Goal: Task Accomplishment & Management: Manage account settings

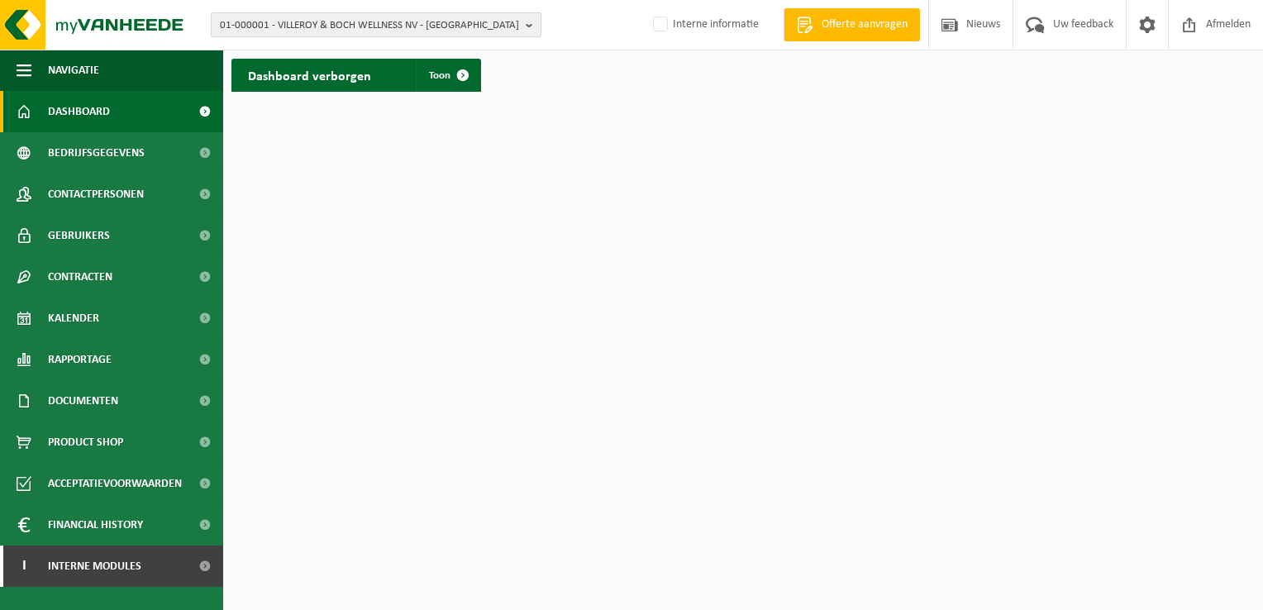
click at [260, 27] on span "01-000001 - VILLEROY & BOCH WELLNESS NV - ROESELARE" at bounding box center [369, 25] width 299 height 25
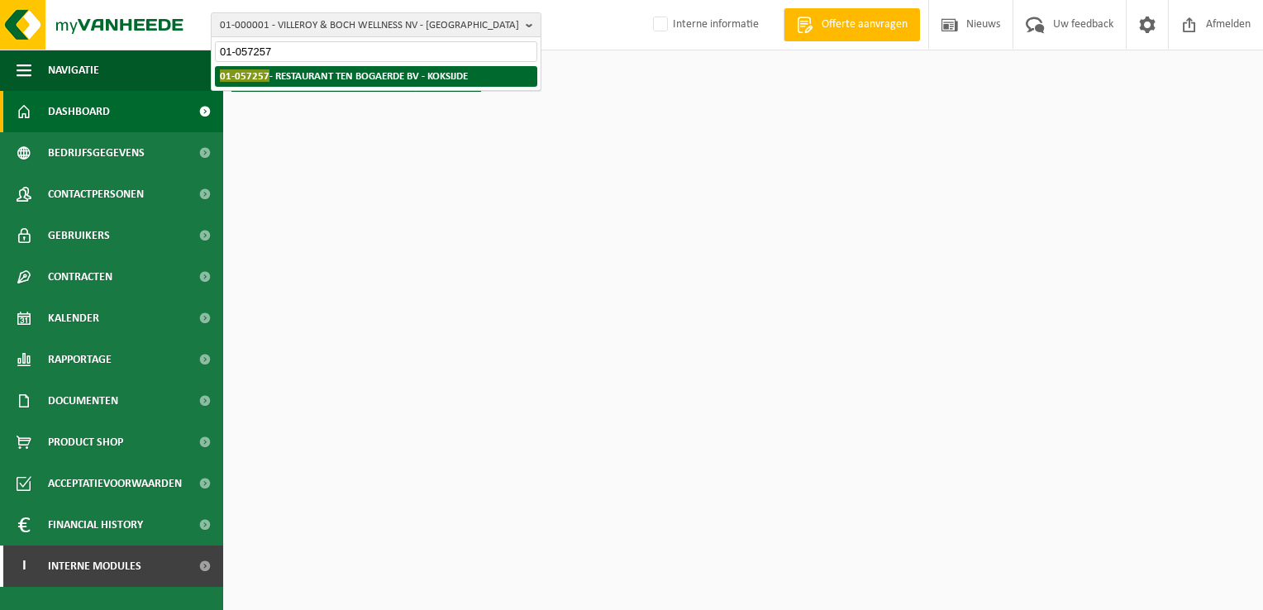
type input "01-057257"
click at [301, 81] on strong "01-057257 - RESTAURANT TEN BOGAERDE BV - KOKSIJDE" at bounding box center [344, 75] width 248 height 12
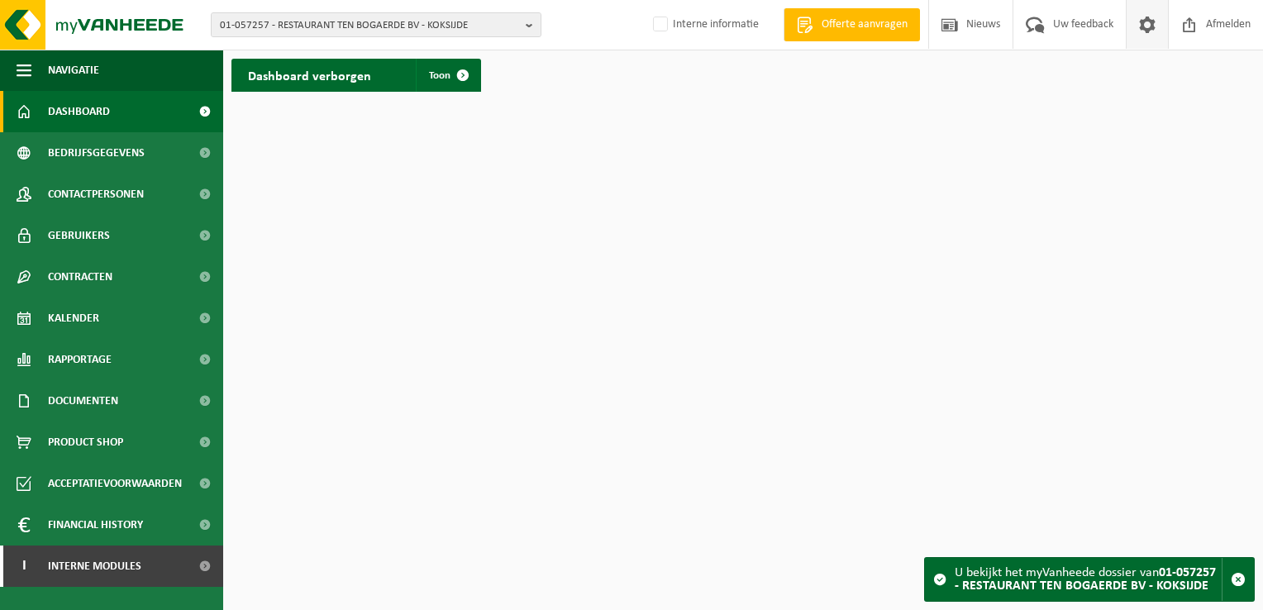
click at [1135, 34] on span at bounding box center [1147, 24] width 25 height 49
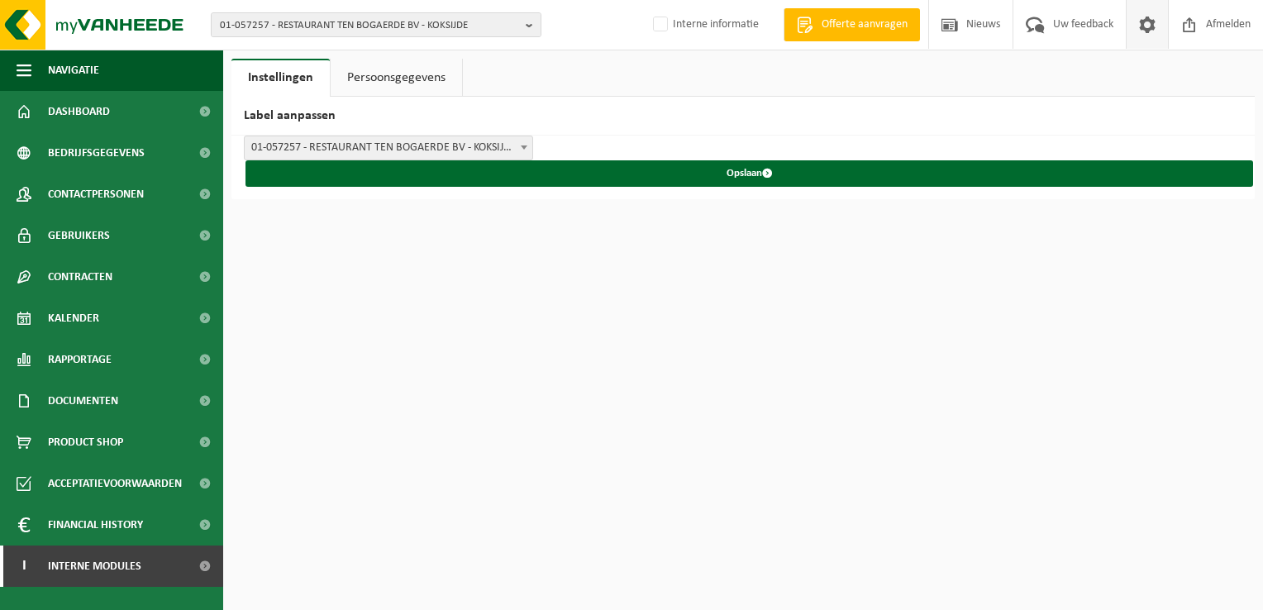
click at [1135, 34] on span at bounding box center [1147, 24] width 25 height 49
drag, startPoint x: 0, startPoint y: 0, endPoint x: 1134, endPoint y: 34, distance: 1134.9
click at [1135, 34] on span at bounding box center [1147, 24] width 25 height 49
click at [322, 15] on span "01-057257 - RESTAURANT TEN BOGAERDE BV - KOKSIJDE" at bounding box center [369, 25] width 299 height 25
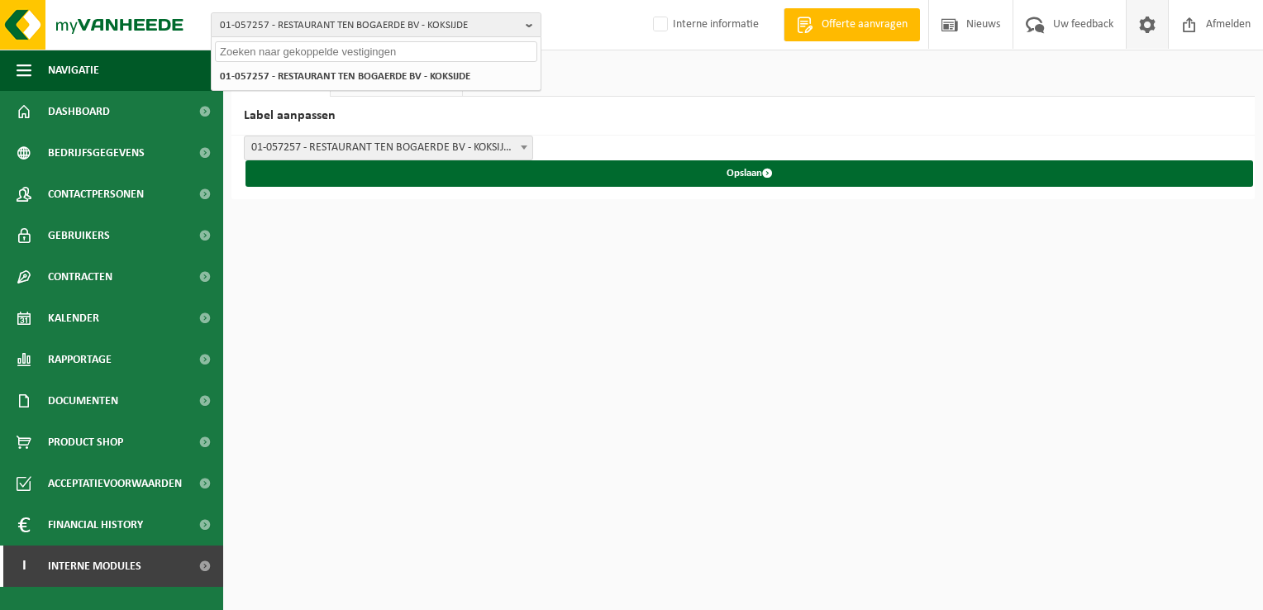
paste input "01-083538"
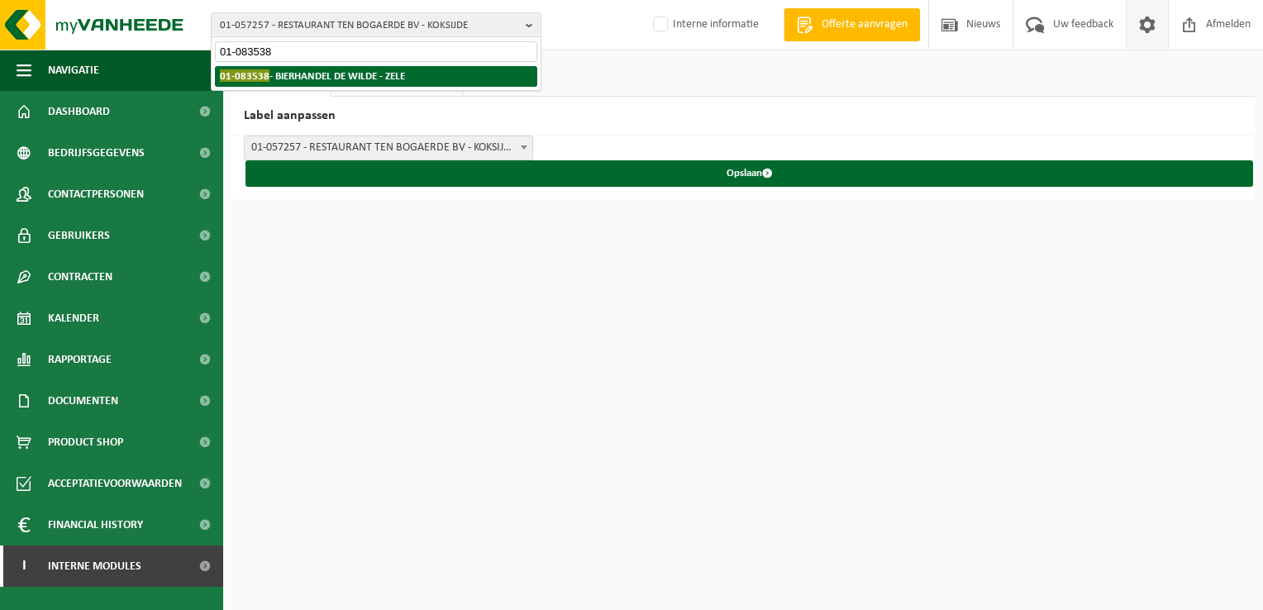
type input "01-083538"
click at [331, 76] on strong "01-083538 - BIERHANDEL DE WILDE - ZELE" at bounding box center [312, 75] width 185 height 12
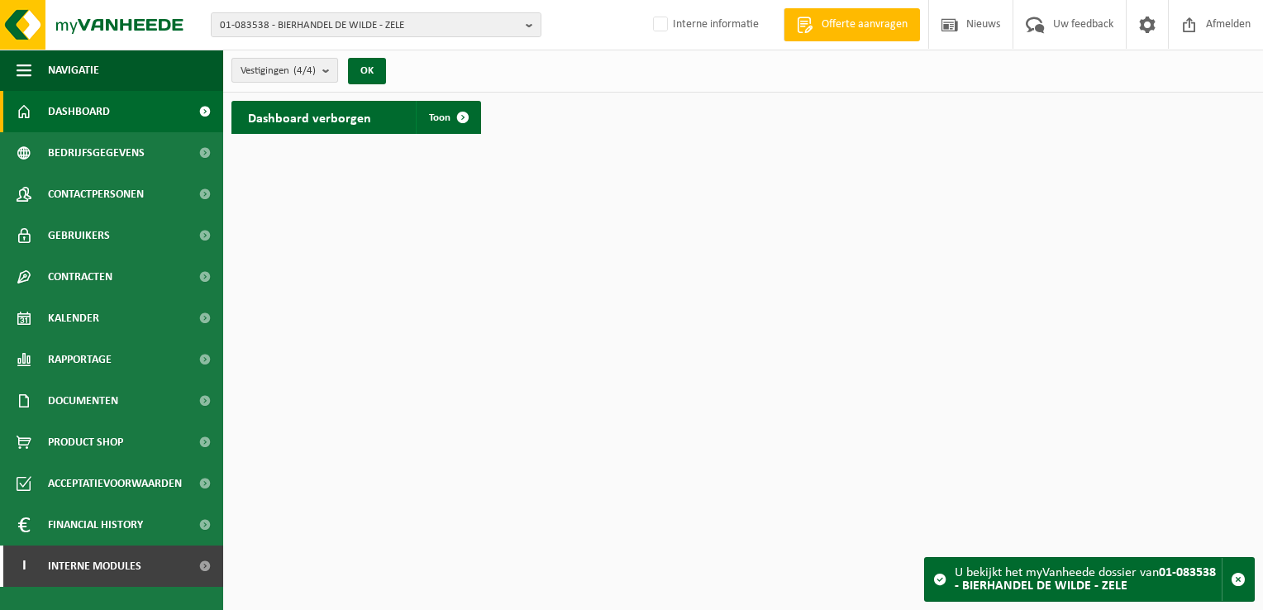
click at [304, 63] on span "Vestigingen (4/4)" at bounding box center [278, 71] width 75 height 25
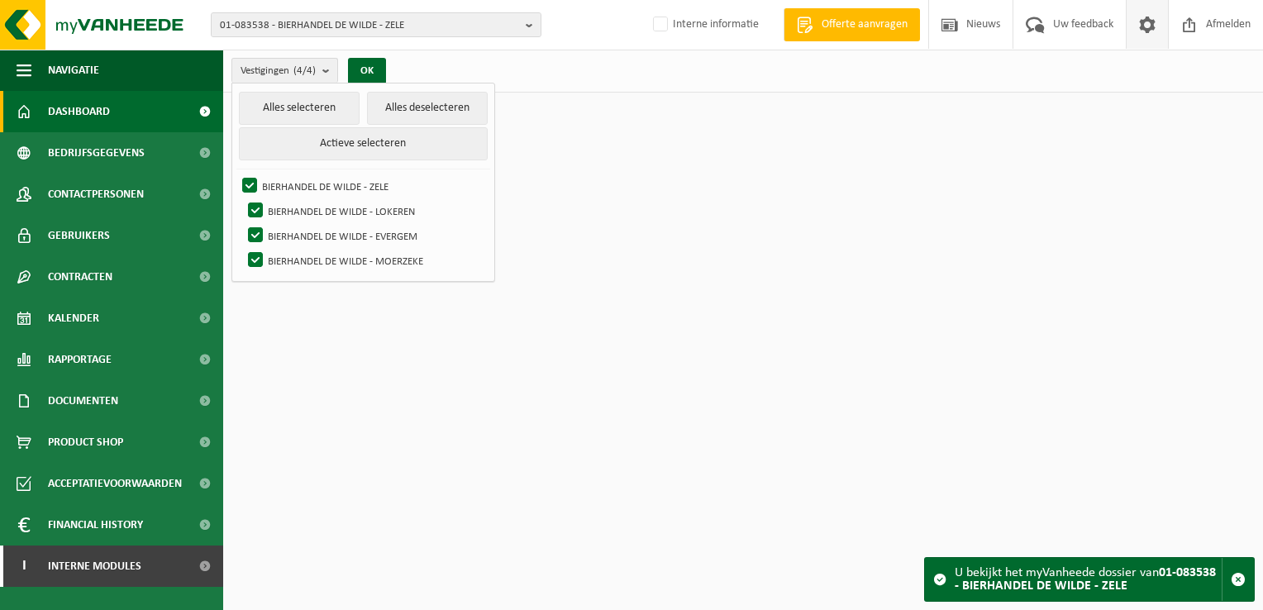
click at [1144, 33] on span at bounding box center [1147, 24] width 25 height 49
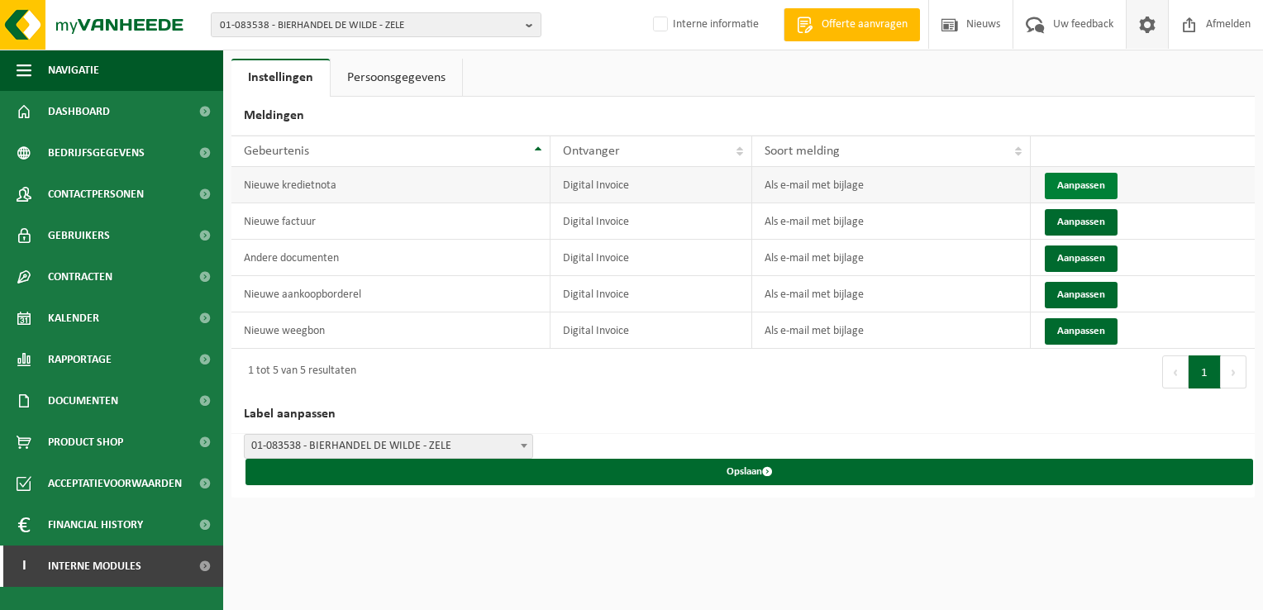
click at [1085, 189] on button "Aanpassen" at bounding box center [1081, 186] width 73 height 26
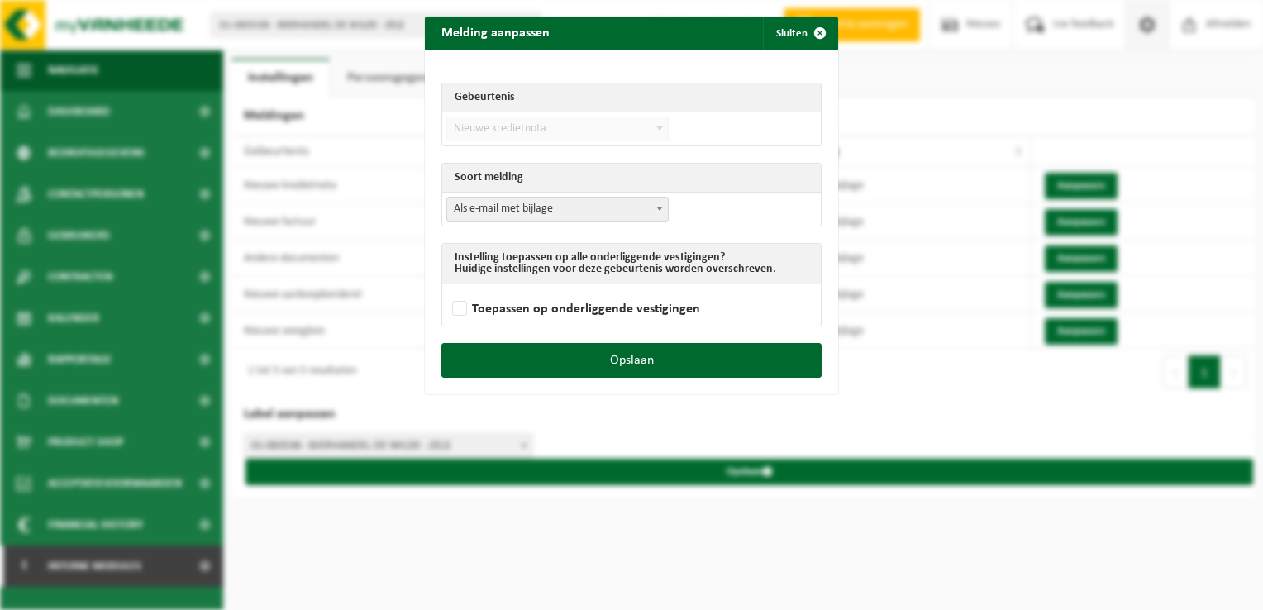
click at [506, 203] on span "Als e-mail met bijlage" at bounding box center [557, 209] width 221 height 23
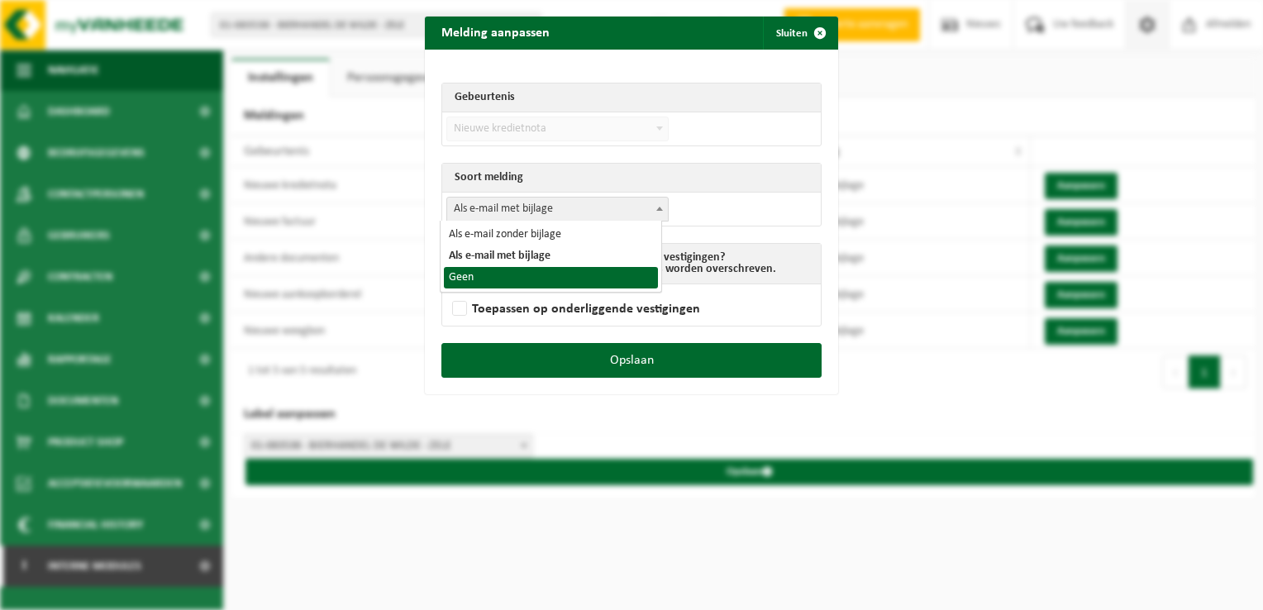
select select "1"
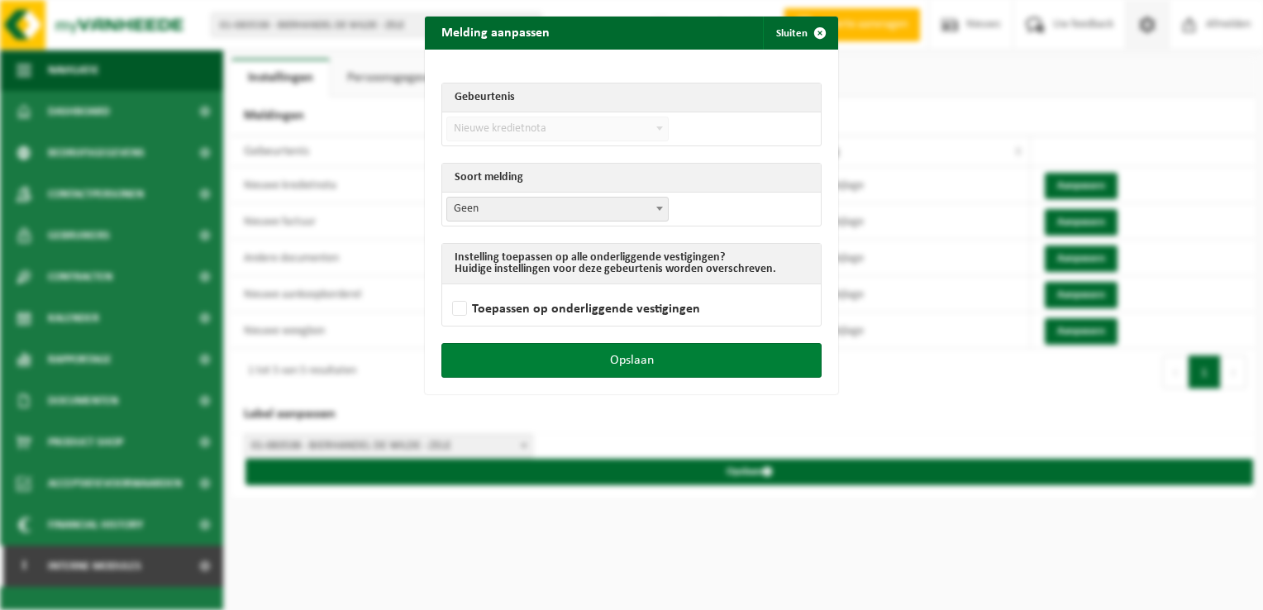
click at [625, 346] on button "Opslaan" at bounding box center [632, 360] width 380 height 35
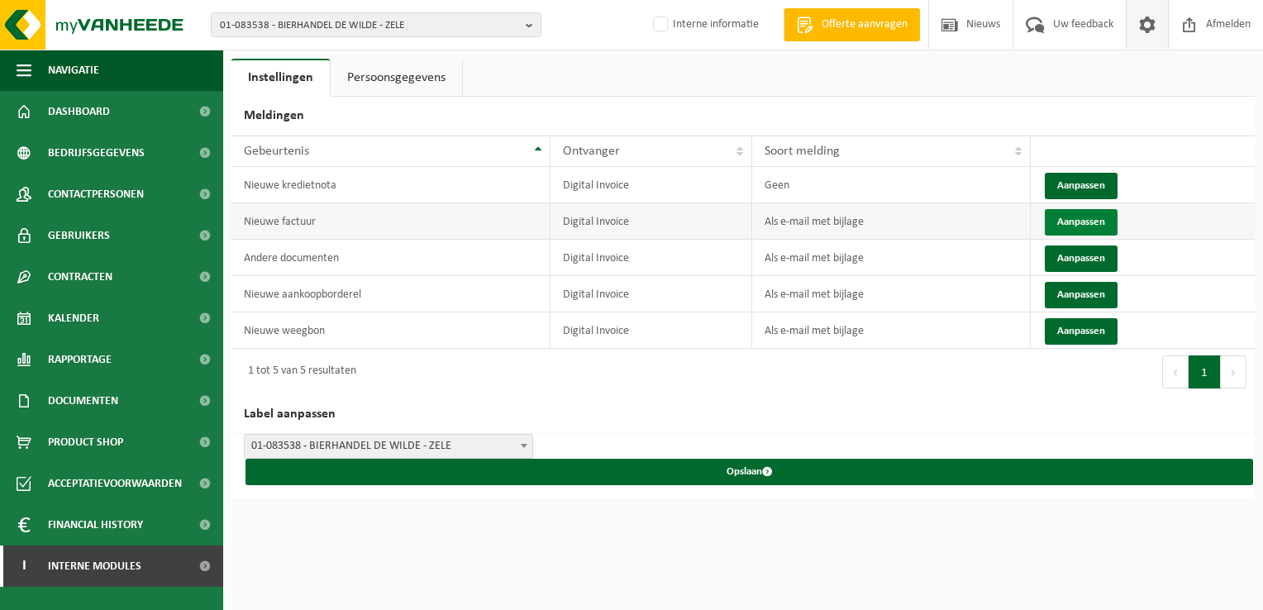
click at [1072, 220] on button "Aanpassen" at bounding box center [1081, 222] width 73 height 26
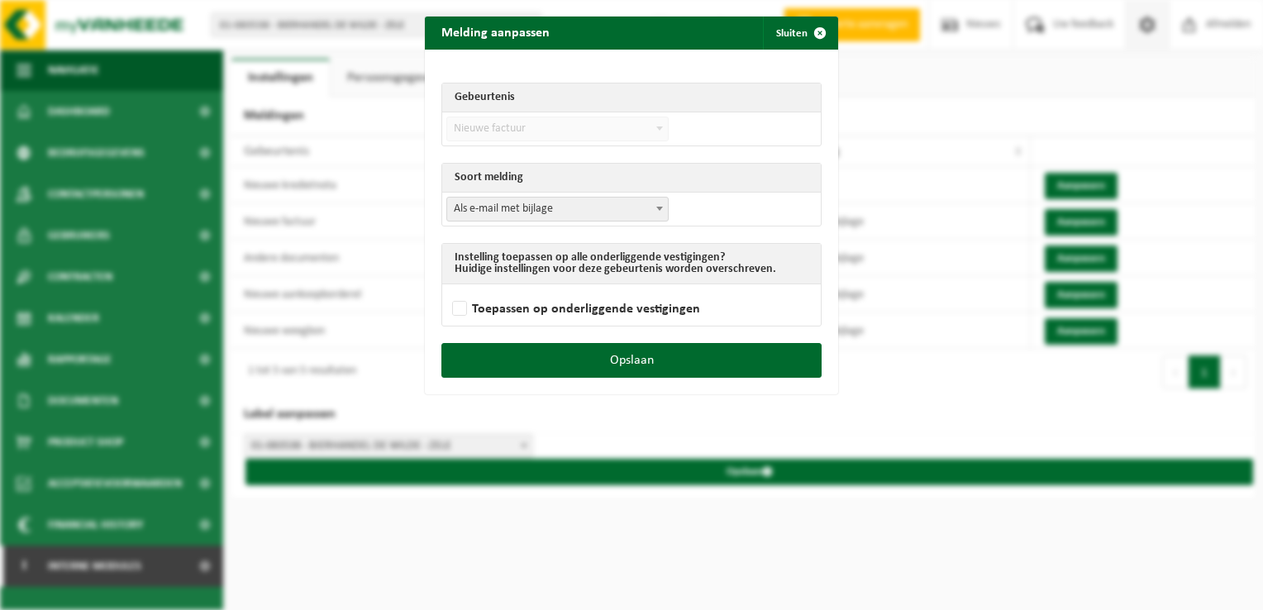
click at [604, 207] on span "Als e-mail met bijlage" at bounding box center [557, 209] width 221 height 23
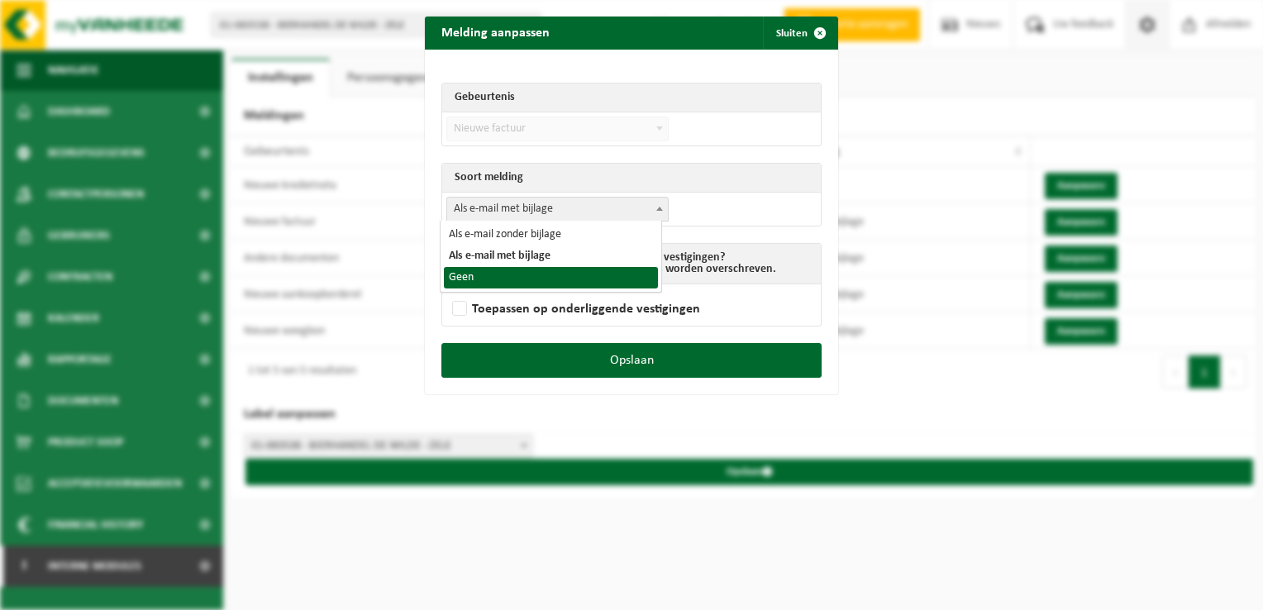
select select "1"
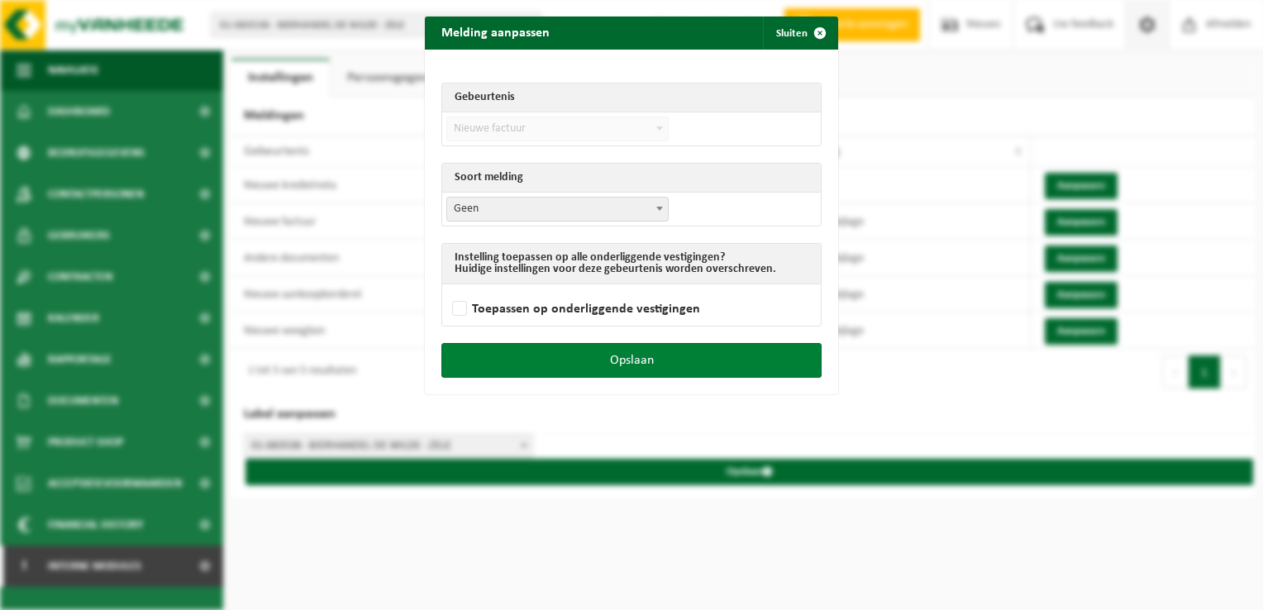
click at [608, 353] on button "Opslaan" at bounding box center [632, 360] width 380 height 35
